Goal: Task Accomplishment & Management: Complete application form

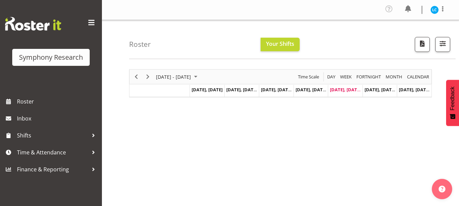
click at [417, 188] on div "August 25 - 31, 2025 Today Day Week Fortnight Month calendar Month Agenda Time …" at bounding box center [294, 200] width 330 height 272
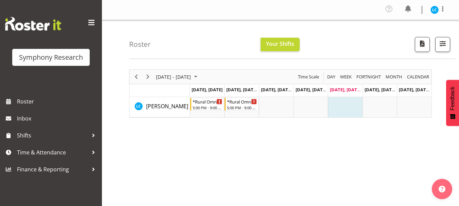
click at [149, 77] on div "August 25 - 31, 2025 Today Day Week Fortnight Month calendar Month Agenda Time …" at bounding box center [280, 93] width 303 height 49
click at [148, 79] on span "Next" at bounding box center [148, 77] width 8 height 8
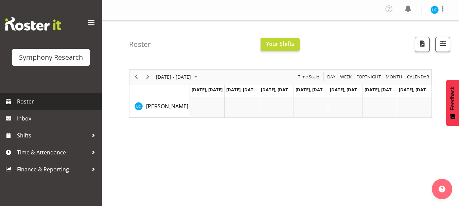
click at [25, 104] on span "Roster" at bounding box center [58, 102] width 82 height 10
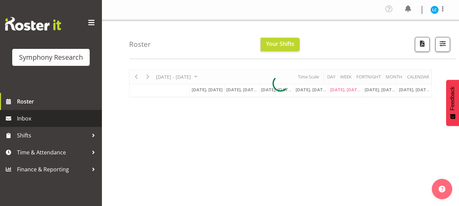
click at [25, 125] on link "Inbox" at bounding box center [51, 118] width 102 height 17
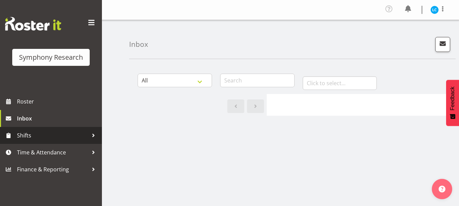
click at [22, 139] on span "Shifts" at bounding box center [52, 136] width 71 height 10
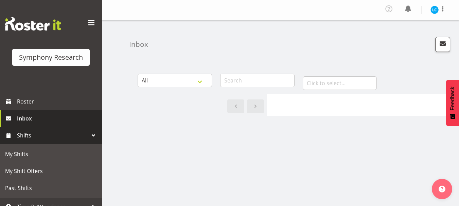
click at [22, 118] on span "Inbox" at bounding box center [58, 119] width 82 height 10
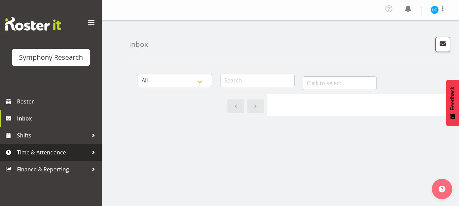
click at [42, 153] on span "Time & Attendance" at bounding box center [52, 153] width 71 height 10
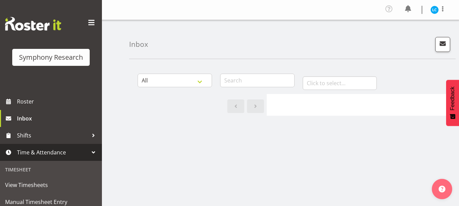
click at [42, 153] on span "Time & Attendance" at bounding box center [52, 153] width 71 height 10
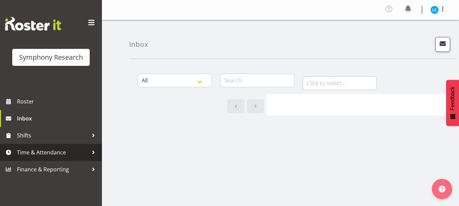
click at [42, 153] on span "Time & Attendance" at bounding box center [52, 153] width 71 height 10
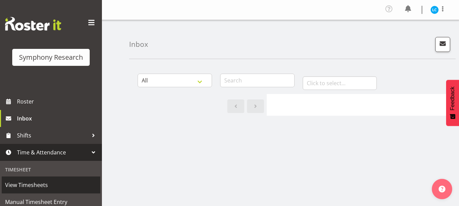
click at [36, 185] on span "View Timesheets" at bounding box center [51, 185] width 92 height 10
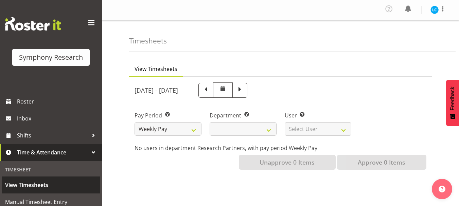
select select
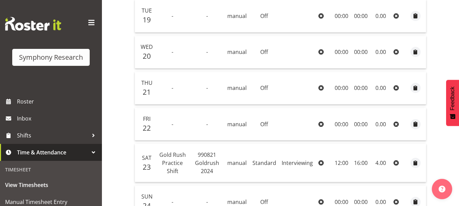
scroll to position [191, 0]
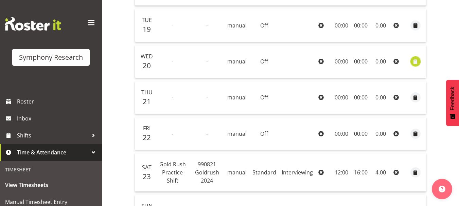
click at [415, 61] on span "button" at bounding box center [416, 62] width 8 height 8
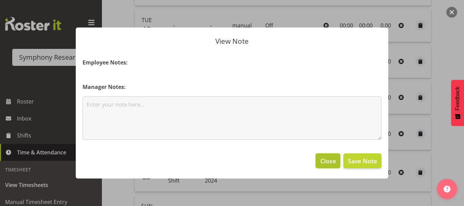
click at [330, 157] on span "Close" at bounding box center [328, 161] width 16 height 9
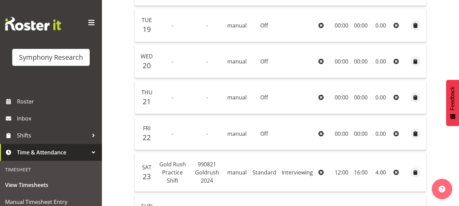
click at [320, 61] on icon at bounding box center [320, 61] width 5 height 5
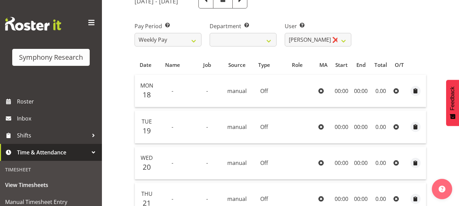
scroll to position [42, 0]
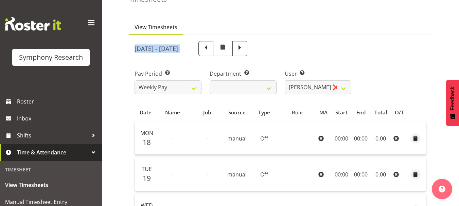
drag, startPoint x: 135, startPoint y: 49, endPoint x: 224, endPoint y: 49, distance: 89.0
click at [224, 49] on div "[DATE] - [DATE]" at bounding box center [191, 48] width 113 height 15
copy div "[DATE] - [DATE]"
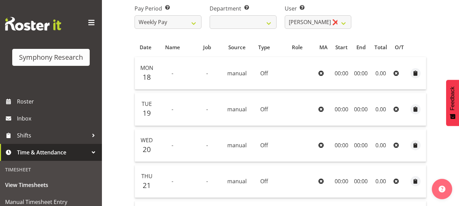
scroll to position [148, 0]
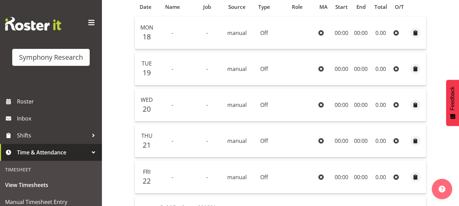
click at [319, 69] on icon at bounding box center [320, 68] width 5 height 5
click at [416, 69] on span "button" at bounding box center [416, 69] width 8 height 8
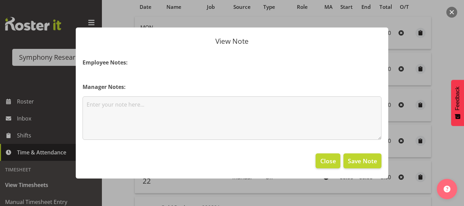
click at [241, 91] on h4 "Manager Notes:" at bounding box center [232, 87] width 299 height 8
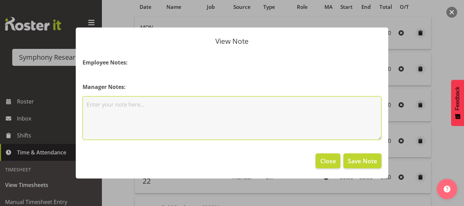
click at [167, 111] on textarea at bounding box center [232, 119] width 299 height 44
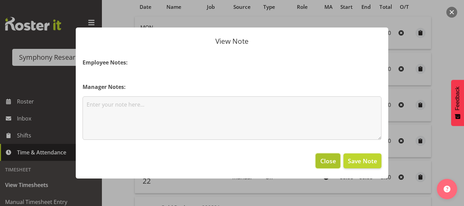
click at [326, 161] on span "Close" at bounding box center [328, 161] width 16 height 9
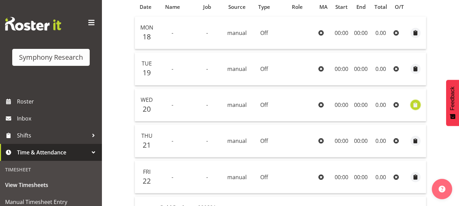
click at [416, 107] on span "button" at bounding box center [416, 105] width 8 height 8
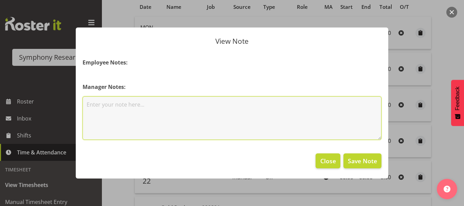
click at [155, 111] on textarea at bounding box center [232, 119] width 299 height 44
click at [91, 105] on textarea "Traing 5.30-9pm" at bounding box center [232, 119] width 299 height 44
type textarea "Traning 5.30-9pm"
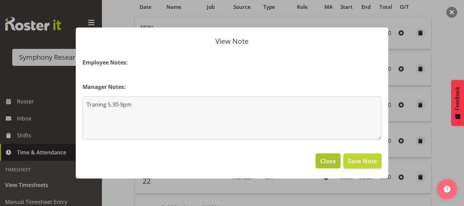
click at [330, 159] on span "Close" at bounding box center [328, 161] width 16 height 9
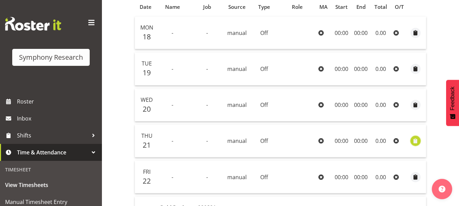
click at [416, 142] on span "button" at bounding box center [416, 141] width 8 height 8
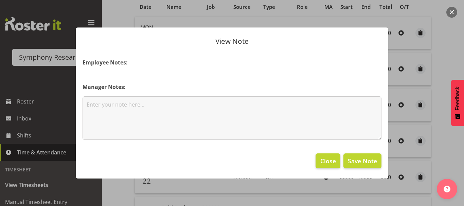
click at [224, 89] on h4 "Manager Notes:" at bounding box center [232, 87] width 299 height 8
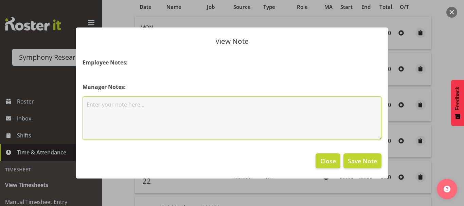
click at [197, 109] on textarea at bounding box center [232, 119] width 299 height 44
type textarea "Training 5.30-9pm"
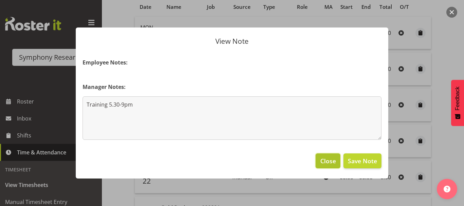
click at [326, 159] on span "Close" at bounding box center [328, 161] width 16 height 9
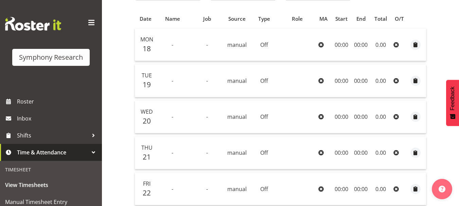
scroll to position [25, 0]
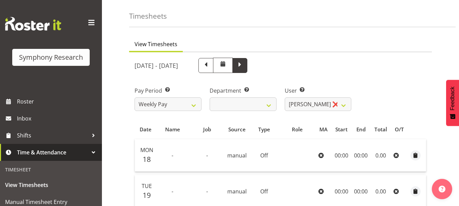
click at [244, 67] on span at bounding box center [240, 64] width 9 height 9
select select
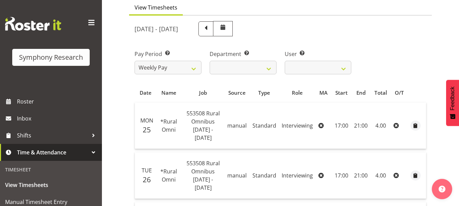
scroll to position [28, 0]
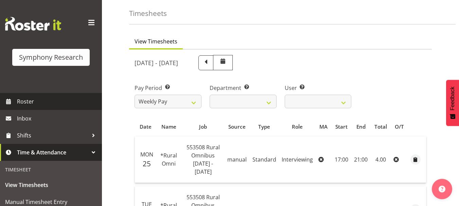
click at [21, 99] on span "Roster" at bounding box center [58, 102] width 82 height 10
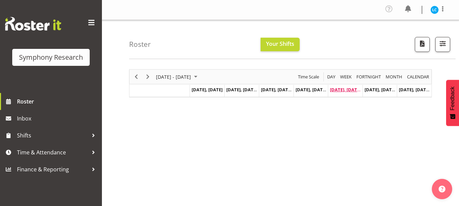
click at [342, 90] on span "[DATE], [DATE]" at bounding box center [345, 90] width 31 height 6
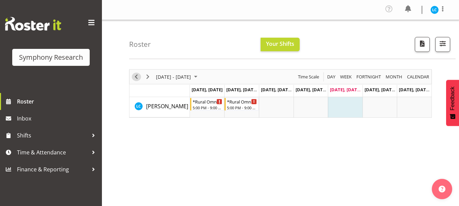
click at [134, 79] on span "Previous" at bounding box center [136, 77] width 8 height 8
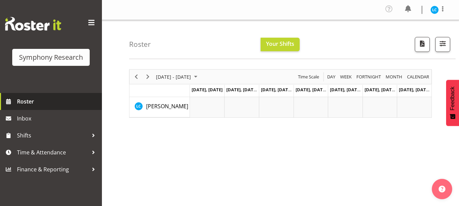
click at [20, 109] on link "Roster" at bounding box center [51, 101] width 102 height 17
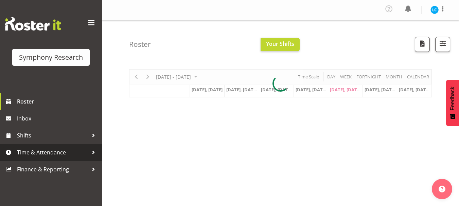
click at [44, 152] on span "Time & Attendance" at bounding box center [52, 153] width 71 height 10
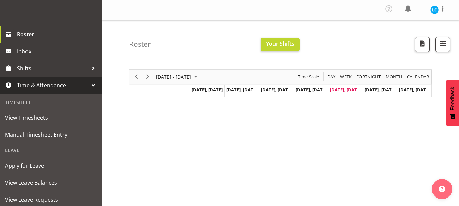
scroll to position [71, 0]
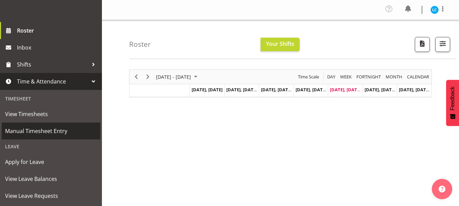
click at [39, 133] on span "Manual Timesheet Entry" at bounding box center [51, 131] width 92 height 10
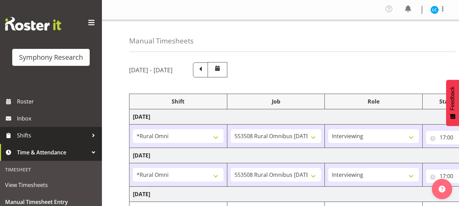
select select "57853"
select select "10536"
select select "47"
select select "57853"
select select "10536"
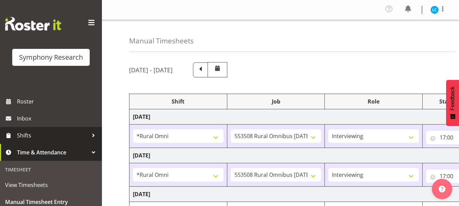
select select "47"
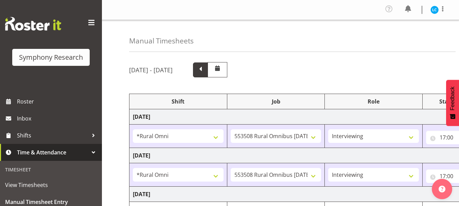
click at [205, 66] on span at bounding box center [200, 69] width 9 height 9
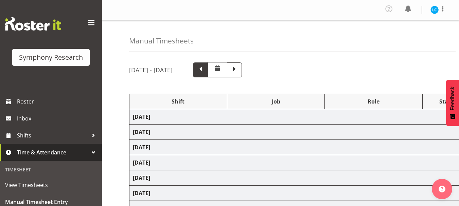
select select "67675"
select select "7759"
select select "47"
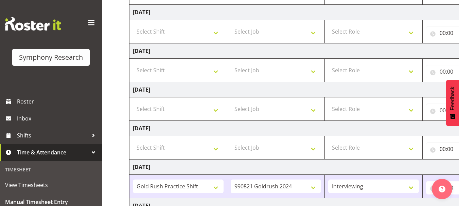
scroll to position [144, 0]
click at [214, 71] on select "Select Shift !!Weekend Residential (Roster IT Shift Label) *Business 9/10am ~ 4…" at bounding box center [178, 70] width 91 height 14
click at [314, 71] on select "Select Job 550060 IF Admin 553492 World Poll Aus Wave 2 Main 2025 553493 World …" at bounding box center [276, 70] width 91 height 14
click at [413, 72] on select "Select Role Briefing Interviewing" at bounding box center [373, 70] width 91 height 14
select select "47"
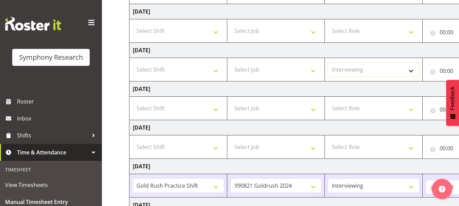
click at [328, 63] on select "Select Role Briefing Interviewing" at bounding box center [373, 70] width 91 height 14
click at [435, 71] on input "00:00" at bounding box center [453, 71] width 55 height 14
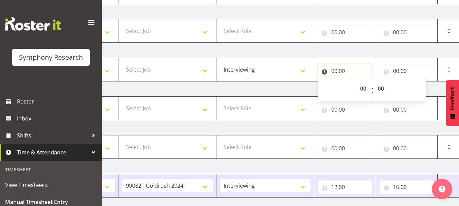
scroll to position [0, 109]
click at [363, 89] on select "00 01 02 03 04 05 06 07 08 09 10 11 12 13 14 15 16 17 18 19 20 21 22 23" at bounding box center [363, 89] width 15 height 14
select select "17"
click at [356, 82] on select "00 01 02 03 04 05 06 07 08 09 10 11 12 13 14 15 16 17 18 19 20 21 22 23" at bounding box center [363, 89] width 15 height 14
type input "17:00"
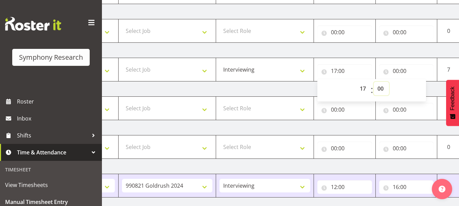
click at [380, 90] on select "00 01 02 03 04 05 06 07 08 09 10 11 12 13 14 15 16 17 18 19 20 21 22 23 24 25 2…" at bounding box center [381, 89] width 15 height 14
select select "30"
click at [374, 82] on select "00 01 02 03 04 05 06 07 08 09 10 11 12 13 14 15 16 17 18 19 20 21 22 23 24 25 2…" at bounding box center [381, 89] width 15 height 14
type input "17:30"
click at [397, 68] on input "00:00" at bounding box center [406, 71] width 55 height 14
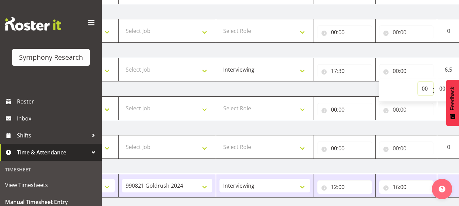
click at [424, 89] on select "00 01 02 03 04 05 06 07 08 09 10 11 12 13 14 15 16 17 18 19 20 21 22 23" at bounding box center [425, 89] width 15 height 14
select select "21"
click at [418, 82] on select "00 01 02 03 04 05 06 07 08 09 10 11 12 13 14 15 16 17 18 19 20 21 22 23" at bounding box center [425, 89] width 15 height 14
type input "21:00"
click at [333, 109] on input "00:00" at bounding box center [344, 110] width 55 height 14
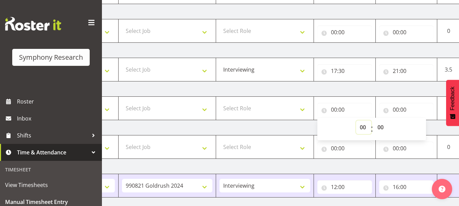
click at [362, 128] on select "00 01 02 03 04 05 06 07 08 09 10 11 12 13 14 15 16 17 18 19 20 21 22 23" at bounding box center [363, 128] width 15 height 14
select select "17"
click at [356, 121] on select "00 01 02 03 04 05 06 07 08 09 10 11 12 13 14 15 16 17 18 19 20 21 22 23" at bounding box center [363, 128] width 15 height 14
type input "17:00"
click at [381, 128] on select "00 01 02 03 04 05 06 07 08 09 10 11 12 13 14 15 16 17 18 19 20 21 22 23 24 25 2…" at bounding box center [381, 128] width 15 height 14
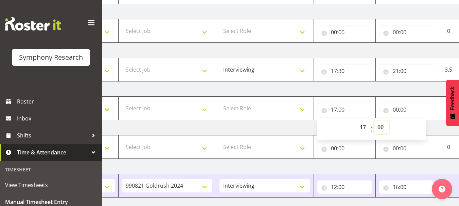
select select "30"
click at [374, 121] on select "00 01 02 03 04 05 06 07 08 09 10 11 12 13 14 15 16 17 18 19 20 21 22 23 24 25 2…" at bounding box center [381, 128] width 15 height 14
type input "17:30"
click at [395, 110] on input "00:00" at bounding box center [406, 110] width 55 height 14
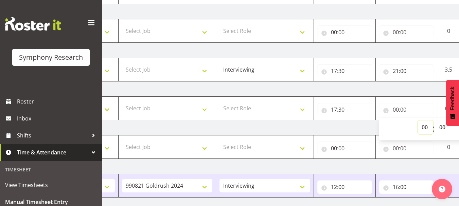
click at [423, 128] on select "00 01 02 03 04 05 06 07 08 09 10 11 12 13 14 15 16 17 18 19 20 21 22 23" at bounding box center [425, 128] width 15 height 14
select select "21"
click at [418, 121] on select "00 01 02 03 04 05 06 07 08 09 10 11 12 13 14 15 16 17 18 19 20 21 22 23" at bounding box center [425, 128] width 15 height 14
type input "21:00"
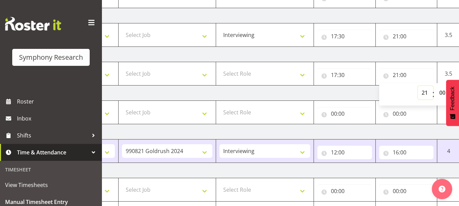
scroll to position [180, 0]
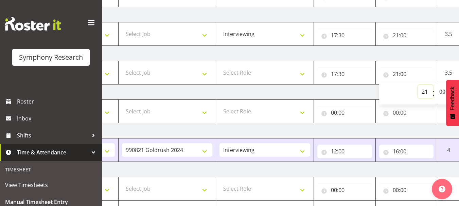
select select "20"
type input "20:00"
select select "19"
type input "19:00"
select select "20"
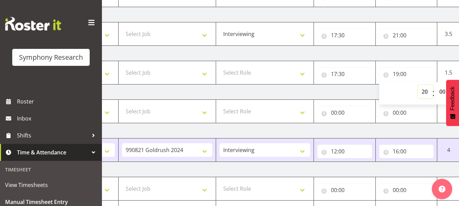
type input "20:00"
select select "21"
type input "21:00"
click at [283, 96] on td "[DATE]" at bounding box center [258, 92] width 475 height 15
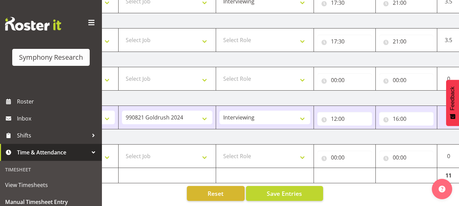
scroll to position [218, 0]
click at [295, 191] on span "Save Entries" at bounding box center [284, 193] width 35 height 9
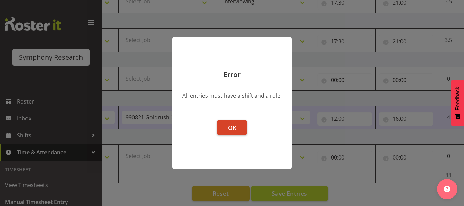
click at [231, 126] on span "OK" at bounding box center [232, 128] width 8 height 8
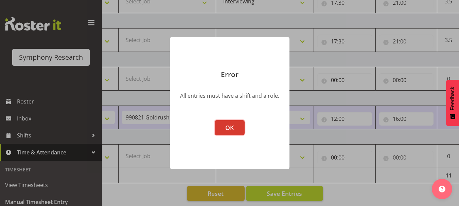
click at [231, 126] on span "OK" at bounding box center [229, 128] width 8 height 8
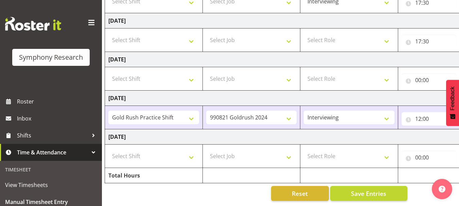
scroll to position [0, 23]
click at [197, 37] on select "Select Shift !!Weekend Residential (Roster IT Shift Label) *Business 9/10am ~ 4…" at bounding box center [154, 40] width 91 height 14
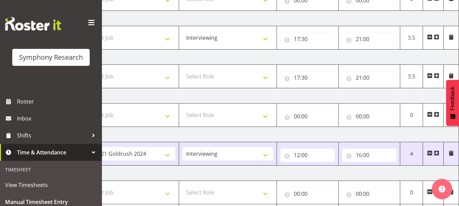
scroll to position [177, 0]
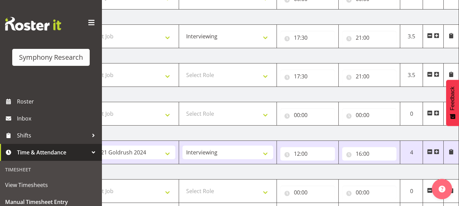
click at [431, 35] on span at bounding box center [429, 35] width 5 height 5
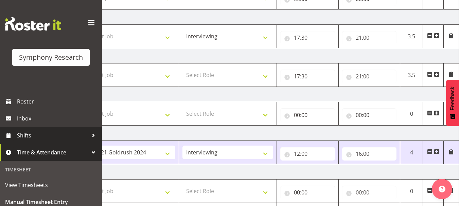
click at [34, 141] on span "Shifts" at bounding box center [52, 136] width 71 height 10
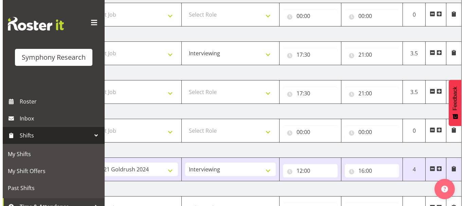
scroll to position [161, 0]
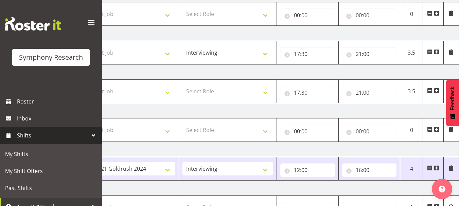
click at [430, 52] on span at bounding box center [429, 51] width 5 height 5
click at [452, 53] on span at bounding box center [451, 51] width 5 height 5
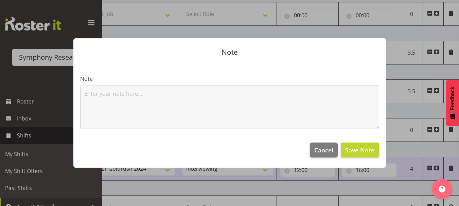
scroll to position [0, 141]
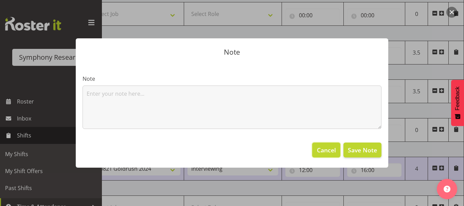
click at [327, 148] on span "Cancel" at bounding box center [326, 150] width 19 height 9
